Goal: Transaction & Acquisition: Purchase product/service

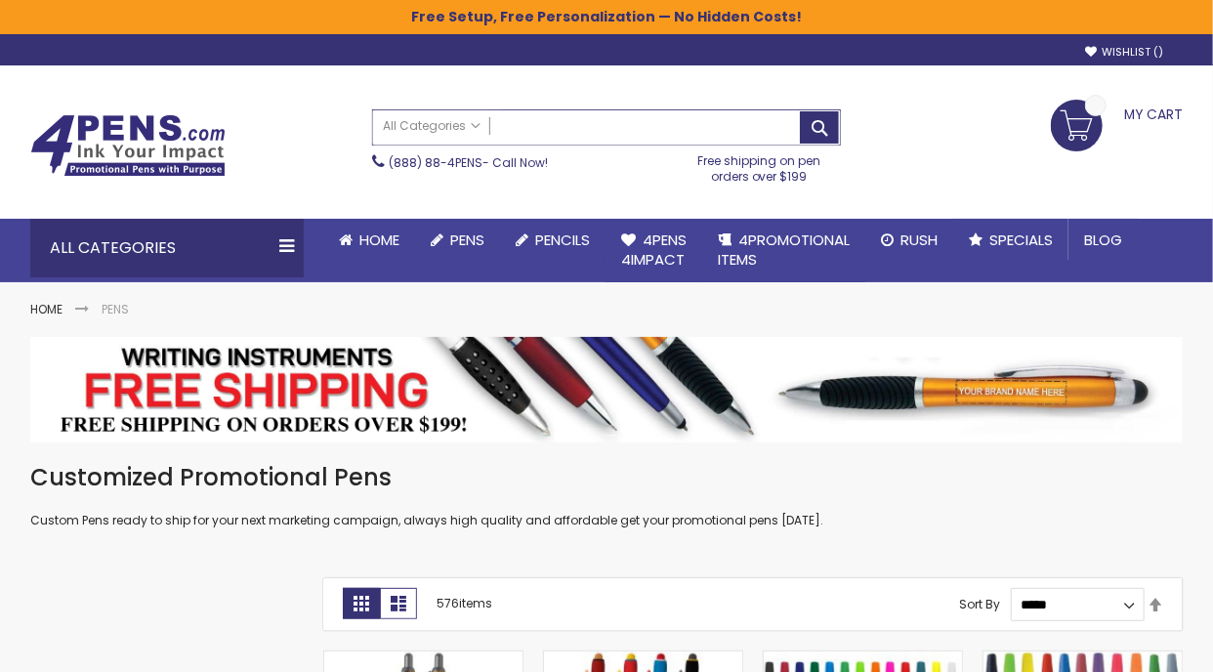
click at [609, 128] on input "Search" at bounding box center [606, 127] width 467 height 34
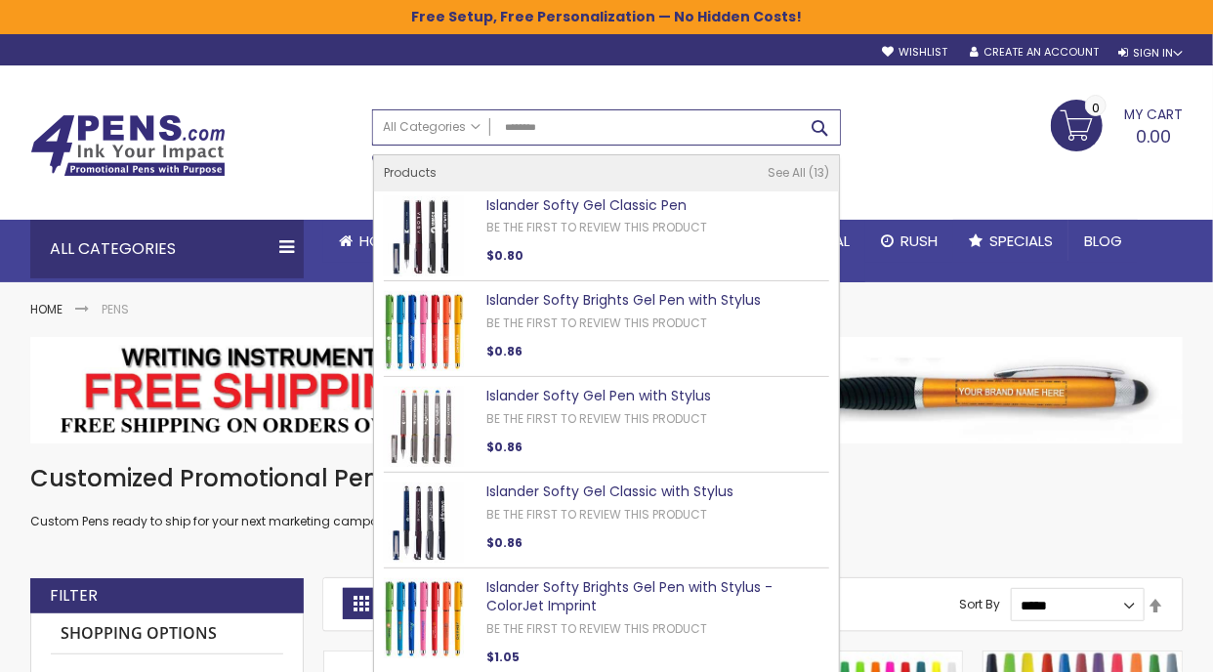
click at [825, 128] on button "Search" at bounding box center [819, 127] width 39 height 32
type input "********"
